Goal: Task Accomplishment & Management: Manage account settings

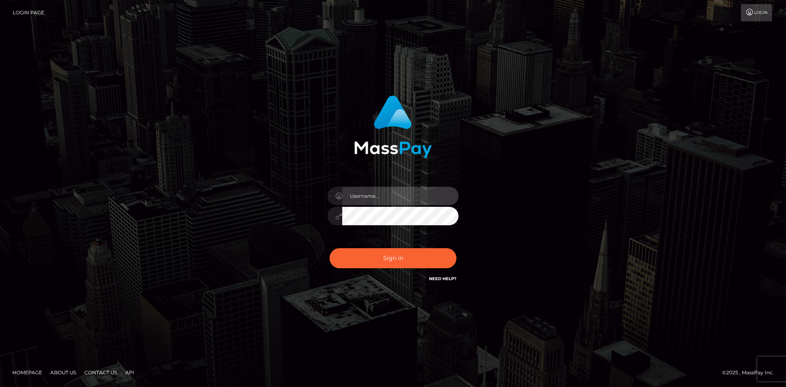
type input "hello.feetfinder"
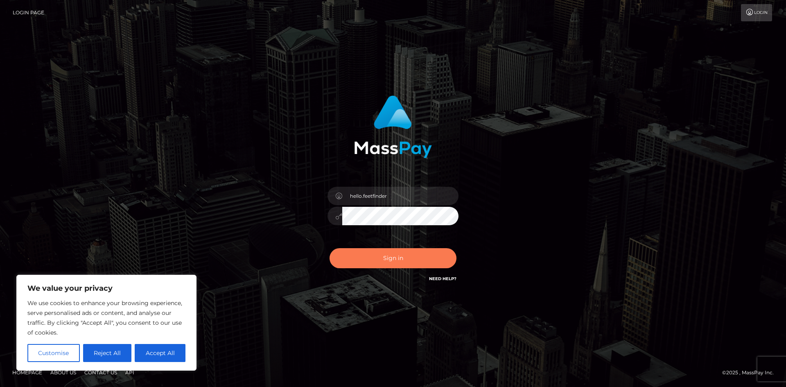
click at [427, 267] on button "Sign in" at bounding box center [393, 258] width 127 height 20
click at [427, 267] on div "0cAFcWeA5xfoGzuJLgi7CyNKPdV9NdbdEZIHC1IcgH7mmJCI5e_hRx7EPqU1bmx7joZ2c2u7e2g6Pty…" at bounding box center [392, 261] width 143 height 36
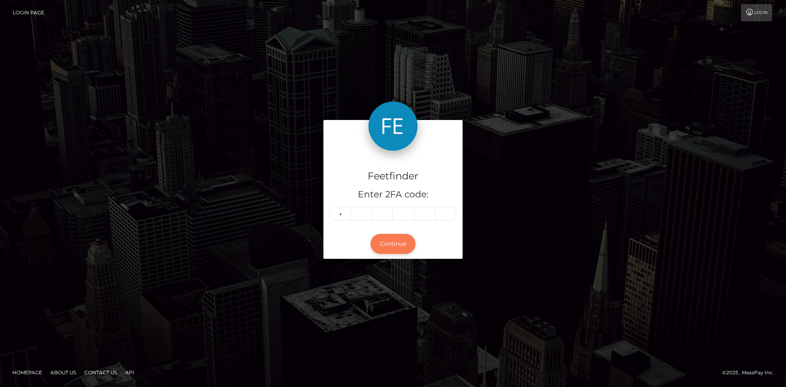
type input "6"
type input "9"
type input "6"
type input "2"
type input "3"
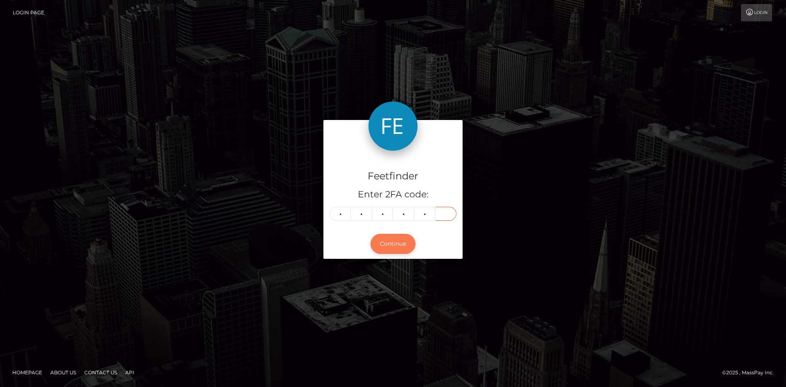
type input "6"
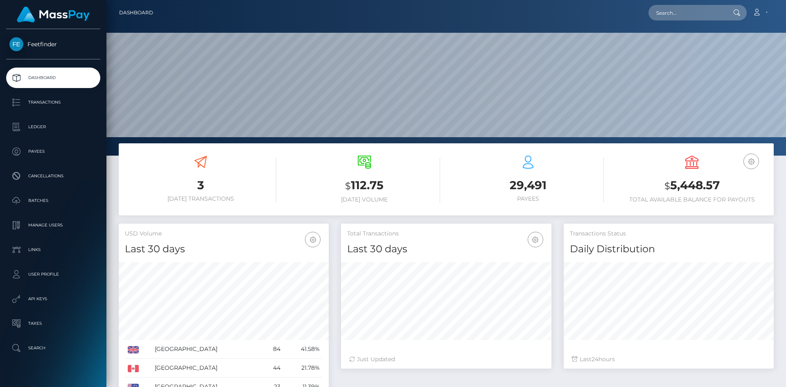
scroll to position [145, 210]
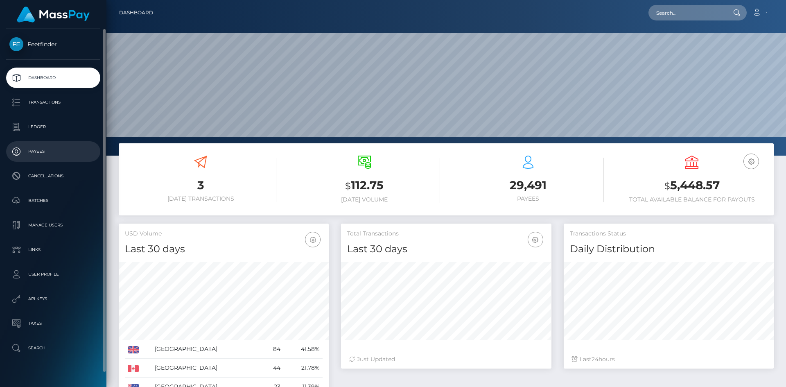
click at [42, 149] on p "Payees" at bounding box center [53, 151] width 88 height 12
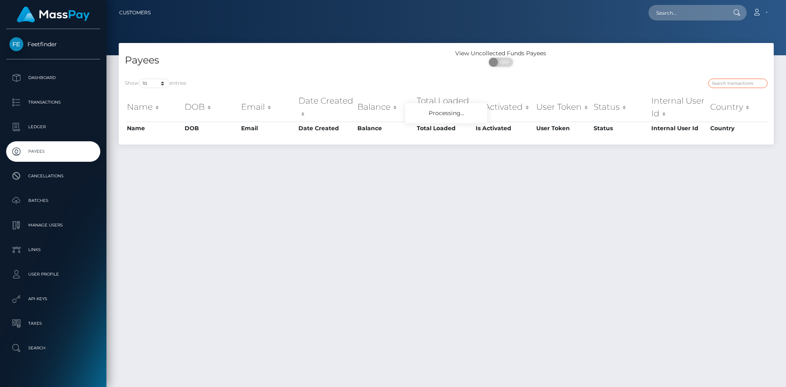
click at [737, 85] on input "search" at bounding box center [737, 83] width 59 height 9
paste input "2877e7c7-85e7-11f0-8023-0266f44cc279"
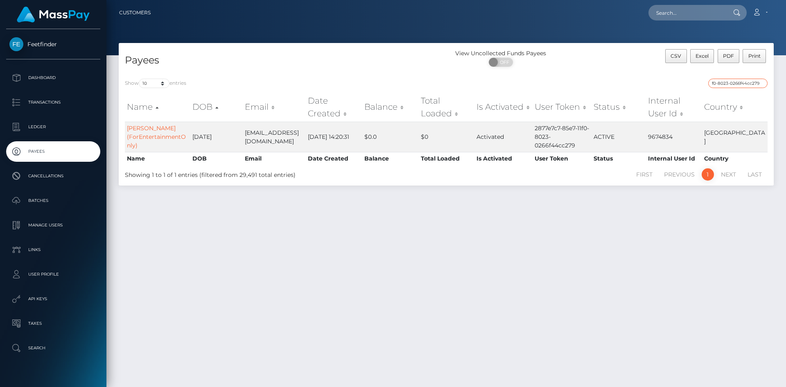
type input "2877e7c7-85e7-11f0-8023-0266f44cc279"
